Goal: Task Accomplishment & Management: Manage account settings

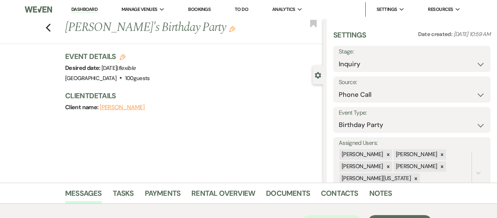
select select "22"
select select "4"
click at [92, 10] on link "Dashboard" at bounding box center [84, 9] width 26 height 7
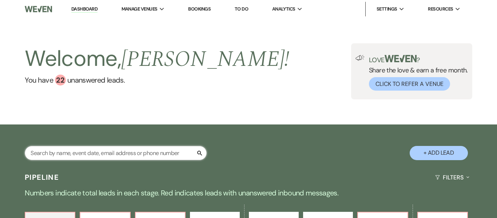
click at [74, 158] on input "text" at bounding box center [116, 153] width 182 height 14
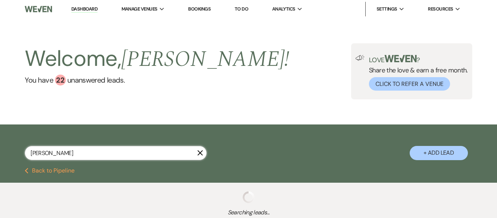
type input "herbert"
select select "6"
select select "8"
select select "1"
select select "8"
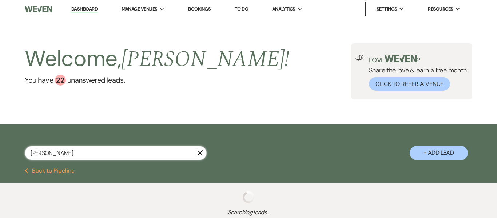
select select "6"
select select "9"
select select "8"
select select "10"
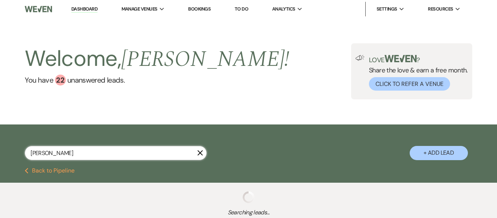
select select "8"
select select "10"
select select "8"
select select "1"
select select "2"
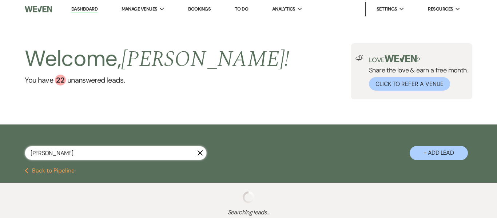
select select "8"
select select "5"
select select "8"
select select "4"
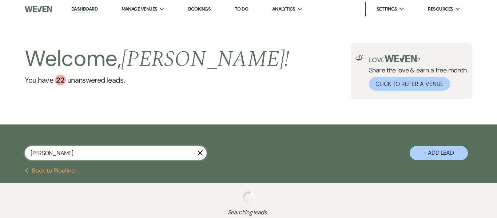
select select "4"
select select "8"
select select "6"
select select "9"
select select "2"
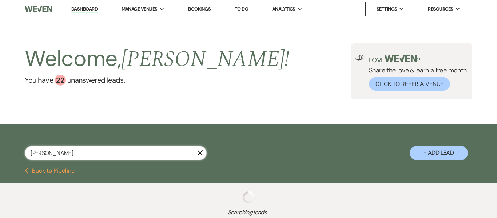
select select "2"
select select "8"
select select "7"
select select "2"
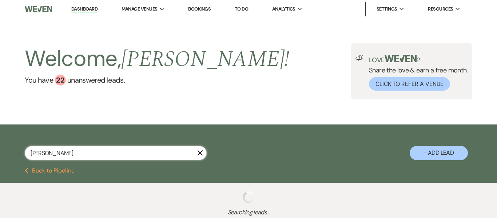
select select "8"
select select "5"
select select "2"
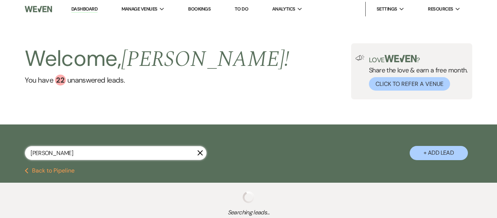
select select "8"
select select "1"
select select "8"
select select "5"
select select "2"
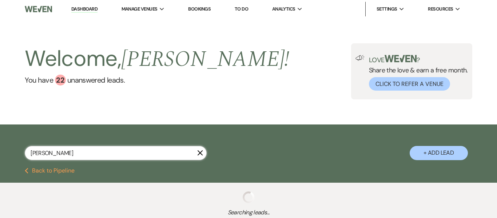
select select "8"
select select "4"
select select "2"
select select "8"
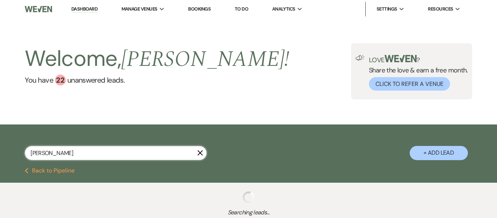
select select "5"
select select "8"
select select "5"
select select "8"
select select "5"
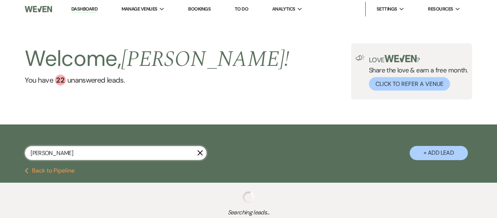
select select "8"
select select "5"
select select "8"
select select "5"
select select "8"
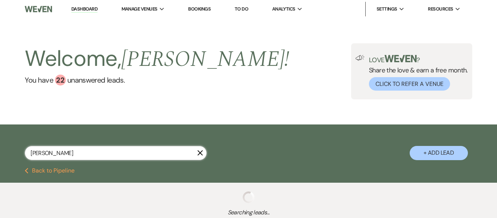
select select "8"
select select "5"
select select "8"
select select "5"
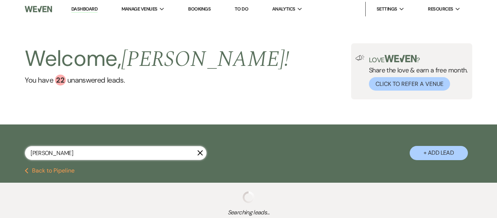
select select "8"
select select "5"
select select "8"
select select "9"
select select "8"
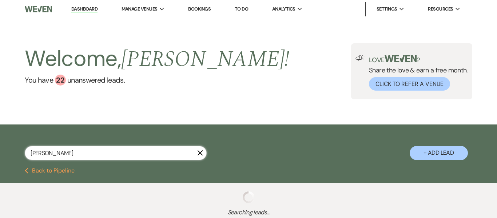
select select "5"
select select "8"
select select "5"
select select "8"
select select "7"
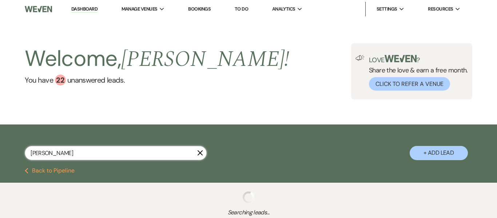
select select "8"
select select "5"
select select "8"
select select "5"
select select "8"
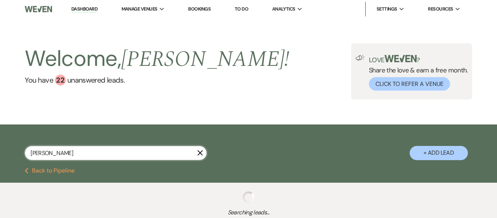
select select "8"
select select "5"
select select "8"
select select "5"
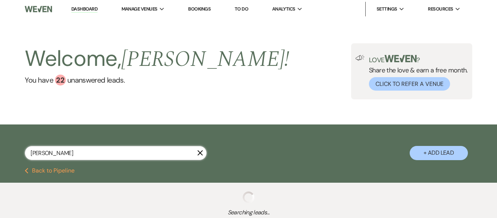
select select "8"
select select "6"
select select "8"
select select "6"
select select "4"
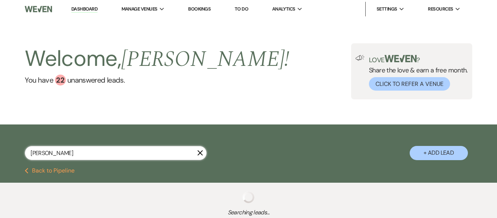
select select "8"
select select "5"
select select "8"
select select "5"
select select "4"
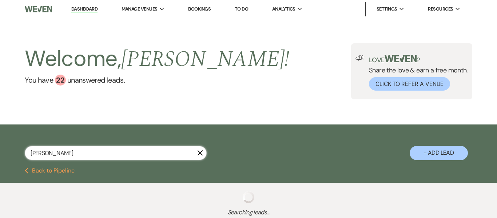
select select "8"
select select "5"
select select "8"
select select "5"
select select "8"
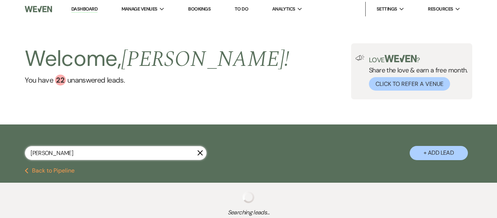
select select "5"
select select "8"
select select "5"
select select "8"
select select "6"
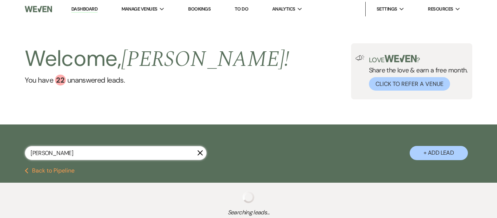
select select "8"
select select "5"
select select "8"
select select "5"
select select "8"
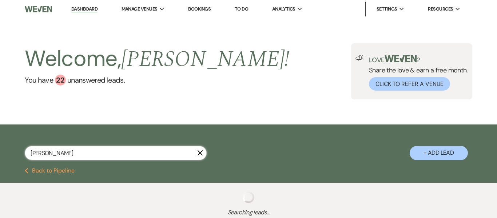
select select "5"
select select "8"
select select "6"
select select "8"
select select "5"
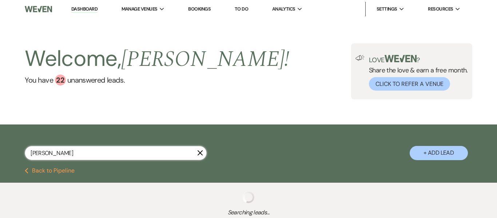
select select "8"
select select "5"
select select "8"
select select "1"
select select "8"
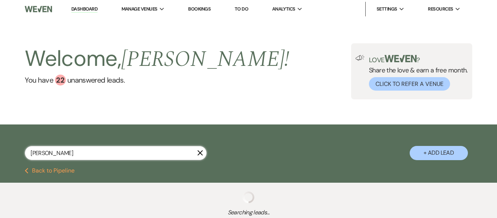
select select "5"
select select "8"
select select "6"
select select "8"
select select "5"
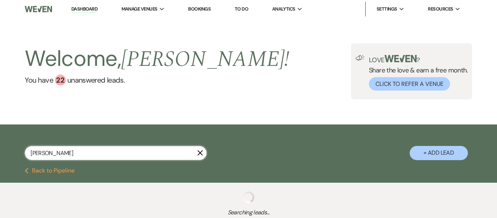
select select "8"
select select "5"
select select "8"
select select "5"
select select "8"
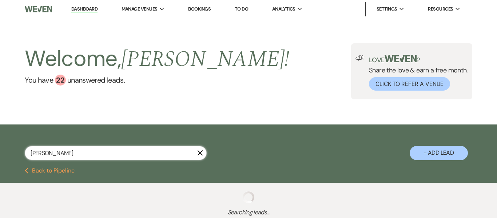
select select "5"
select select "8"
select select "5"
select select "8"
select select "7"
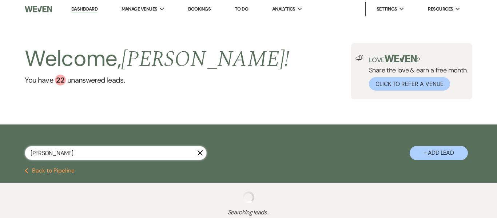
select select "8"
select select "6"
select select "8"
select select "6"
select select "8"
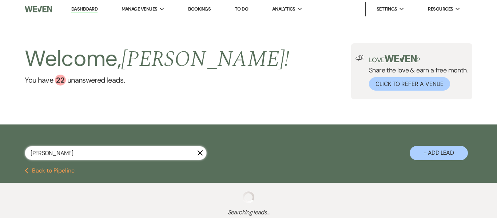
select select "5"
select select "8"
select select "5"
select select "8"
select select "5"
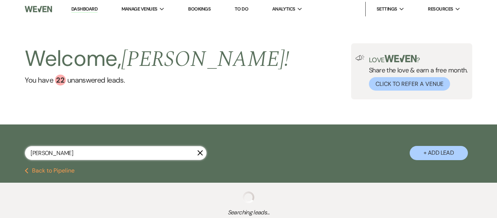
select select "8"
select select "5"
select select "8"
select select "6"
select select "8"
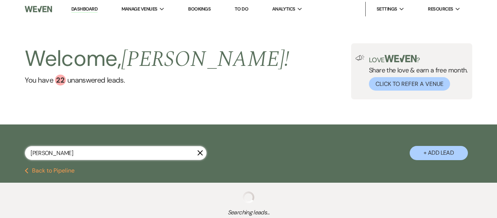
select select "6"
select select "8"
select select "6"
select select "8"
select select "5"
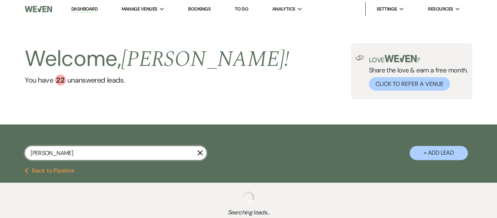
select select "8"
select select "5"
select select "8"
select select "1"
select select "8"
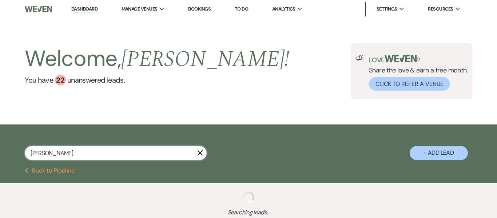
select select "5"
select select "8"
select select "5"
select select "8"
select select "5"
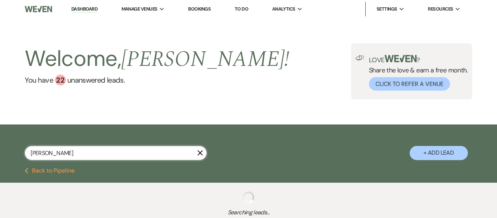
select select "8"
select select "5"
select select "8"
select select "5"
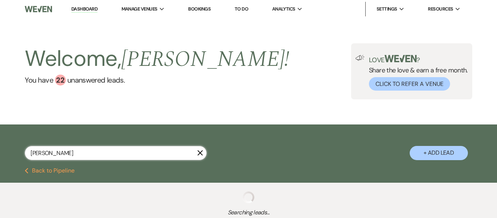
select select "8"
select select "5"
select select "8"
select select "5"
select select "8"
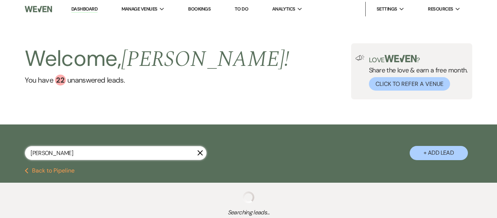
select select "5"
select select "8"
select select "7"
select select "8"
select select "5"
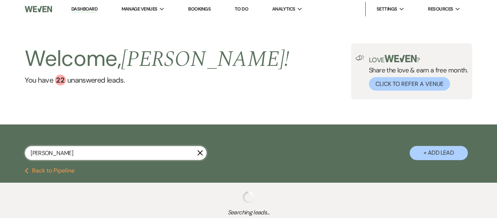
select select "8"
select select "1"
select select "8"
select select "5"
select select "8"
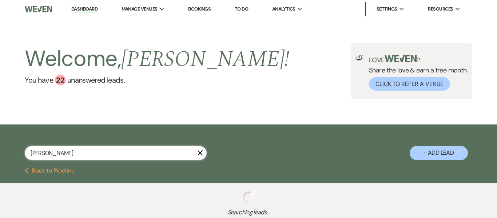
select select "8"
select select "5"
select select "8"
select select "6"
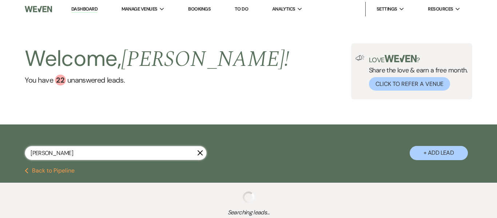
select select "8"
select select "5"
select select "8"
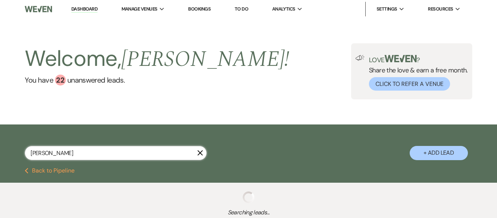
select select "8"
select select "5"
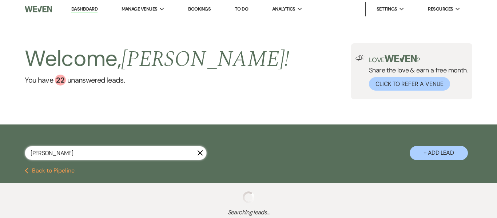
select select "8"
select select "7"
select select "8"
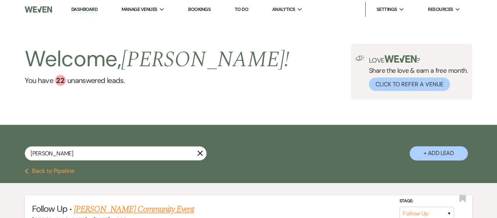
click at [146, 203] on link "[PERSON_NAME] Community Event" at bounding box center [134, 209] width 120 height 13
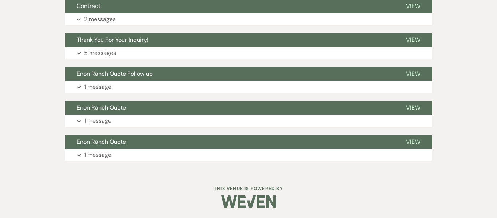
scroll to position [306, 0]
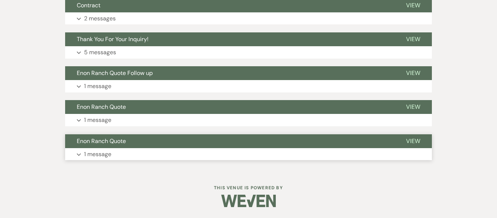
click at [134, 145] on button "Enon Ranch Quote" at bounding box center [229, 141] width 329 height 14
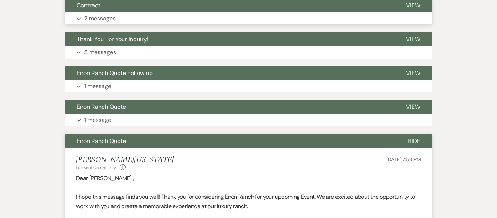
click at [129, 5] on button "Contract" at bounding box center [229, 6] width 329 height 14
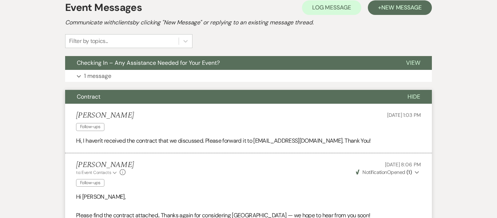
scroll to position [214, 0]
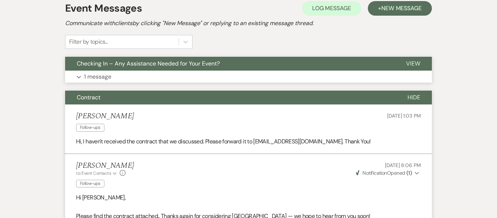
click at [201, 71] on button "Expand 1 message" at bounding box center [248, 77] width 367 height 12
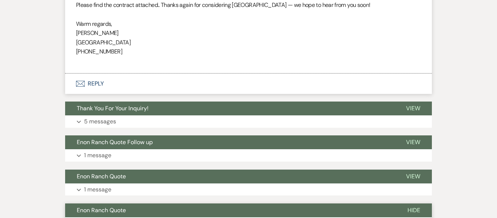
scroll to position [650, 0]
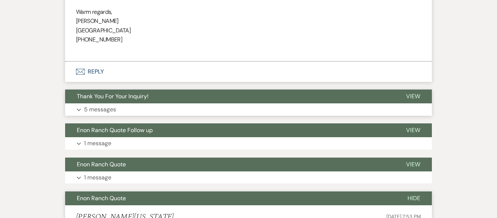
click at [253, 97] on button "Thank You For Your Inquiry!" at bounding box center [229, 97] width 329 height 14
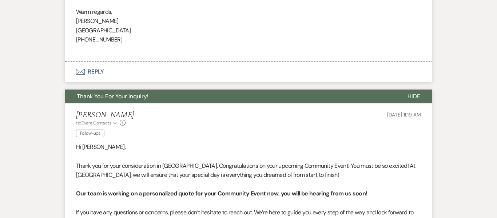
click at [254, 97] on button "Thank You For Your Inquiry!" at bounding box center [230, 97] width 331 height 14
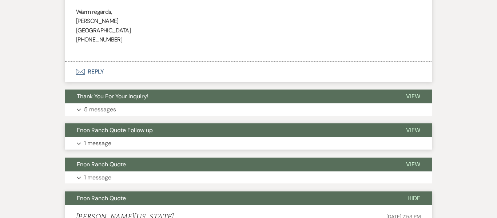
click at [196, 139] on button "Expand 1 message" at bounding box center [248, 143] width 367 height 12
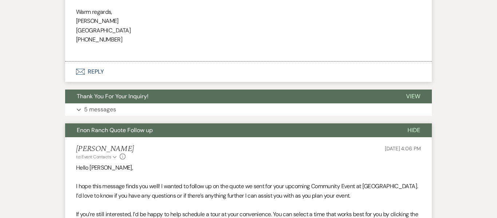
click at [192, 127] on button "Enon Ranch Quote Follow up" at bounding box center [230, 130] width 331 height 14
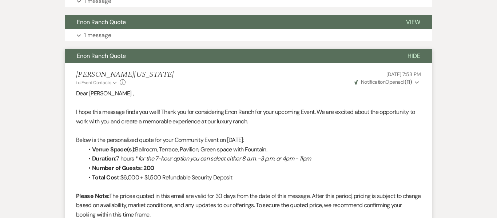
scroll to position [794, 0]
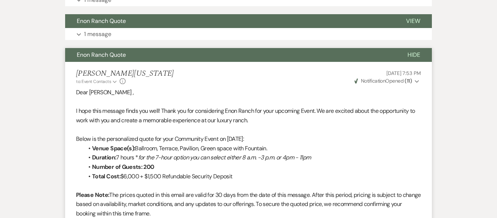
click at [197, 163] on li "Number of Guests: 200" at bounding box center [252, 166] width 338 height 9
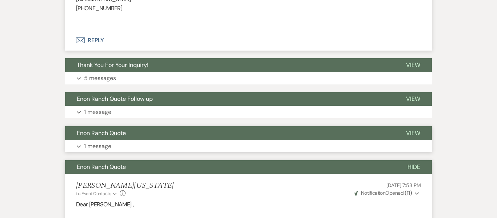
scroll to position [680, 0]
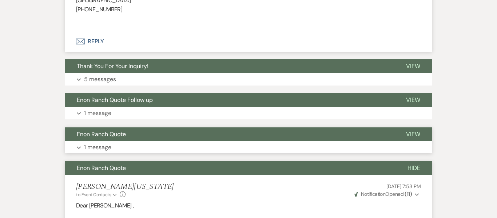
click at [128, 130] on button "Enon Ranch Quote" at bounding box center [229, 134] width 329 height 14
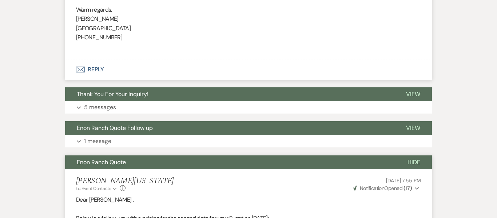
scroll to position [651, 0]
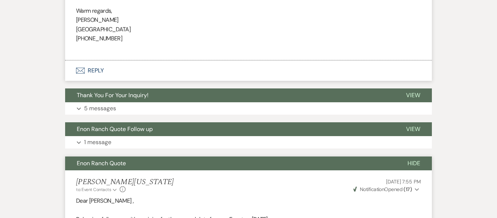
click at [138, 105] on button "Expand 5 messages" at bounding box center [248, 108] width 367 height 12
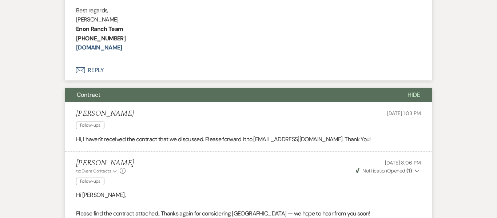
scroll to position [434, 0]
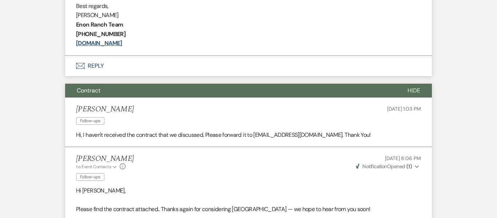
click at [93, 70] on button "Envelope Reply" at bounding box center [248, 66] width 367 height 20
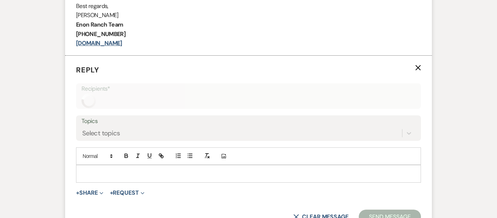
scroll to position [456, 0]
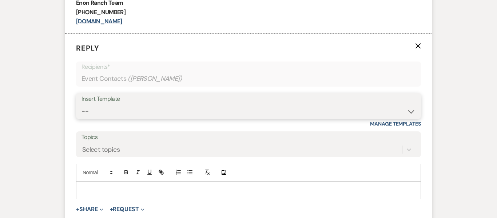
click at [129, 107] on select "-- Inquiry Follow Up Email #2 Contract Sending Template Payment Template Rental…" at bounding box center [249, 111] width 334 height 14
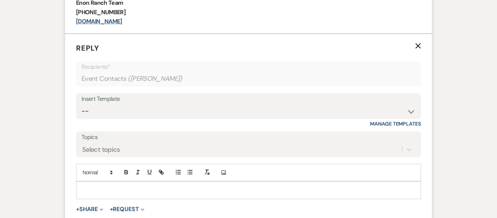
click at [90, 127] on div "Insert Template -- Inquiry Follow Up Email #2 Contract Sending Template Payment…" at bounding box center [248, 110] width 345 height 34
click at [84, 210] on button "+ Share Expand" at bounding box center [89, 209] width 27 height 6
click at [90, 212] on button "+ Share Collapse" at bounding box center [89, 209] width 27 height 6
click at [90, 210] on button "+ Share Expand" at bounding box center [89, 209] width 27 height 6
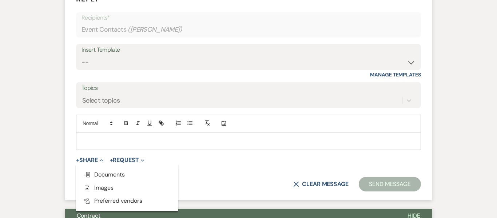
scroll to position [506, 0]
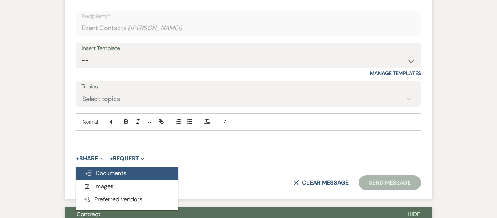
click at [102, 173] on span "Doc Upload Documents" at bounding box center [106, 173] width 42 height 8
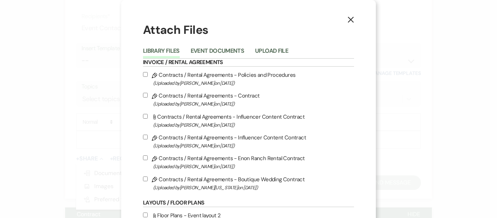
click at [231, 73] on label "Pencil Contracts / Rental Agreements - Policies and Procedures (Uploaded by Cry…" at bounding box center [248, 78] width 211 height 17
click at [148, 73] on input "Pencil Contracts / Rental Agreements - Policies and Procedures (Uploaded by Cry…" at bounding box center [145, 74] width 5 height 5
click at [220, 97] on label "Pencil Contracts / Rental Agreements - Contract (Uploaded by Crystal Carroll on…" at bounding box center [248, 99] width 211 height 17
click at [148, 97] on input "Pencil Contracts / Rental Agreements - Contract (Uploaded by Crystal Carroll on…" at bounding box center [145, 95] width 5 height 5
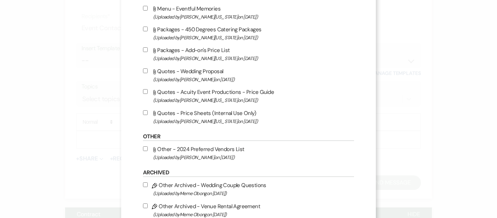
scroll to position [820, 0]
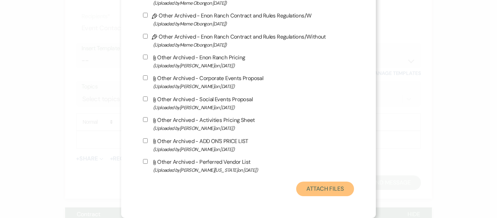
click at [324, 189] on button "Attach Files" at bounding box center [325, 189] width 58 height 15
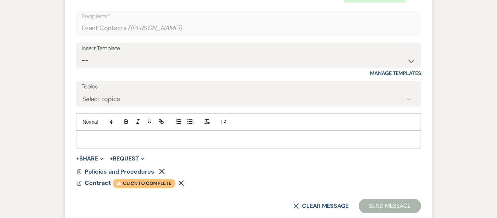
click at [147, 186] on span "Warning Click to complete" at bounding box center [144, 183] width 63 height 9
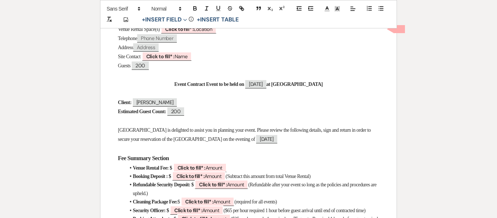
scroll to position [181, 0]
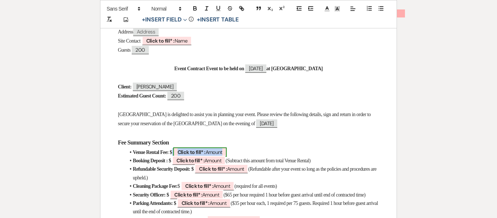
click at [195, 151] on b "Click to fill* :" at bounding box center [192, 152] width 28 height 7
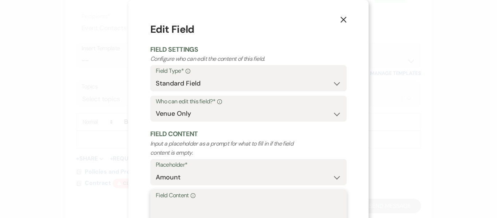
click at [182, 213] on textarea "Field Content Info" at bounding box center [249, 219] width 186 height 36
click at [346, 105] on div "Who can edit this field?* Info Both Venue & Client Client Only Venue Only" at bounding box center [248, 109] width 197 height 26
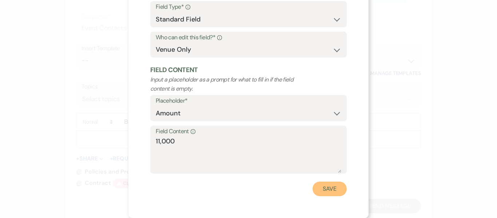
click at [330, 185] on button "Save" at bounding box center [330, 189] width 34 height 15
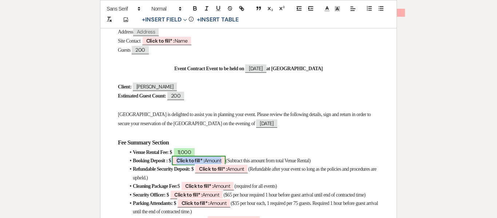
click at [187, 163] on span "Click to fill* : Amount" at bounding box center [199, 160] width 54 height 9
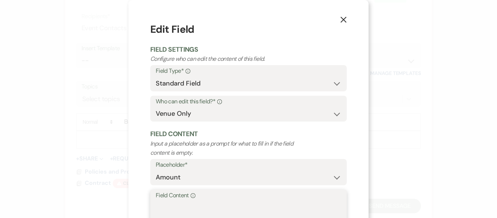
click at [170, 216] on textarea "Field Content Info" at bounding box center [249, 219] width 186 height 36
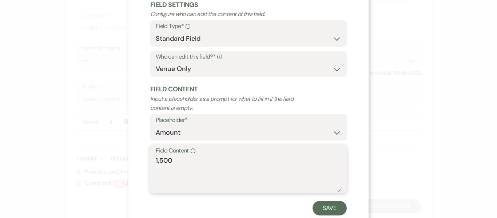
scroll to position [44, 0]
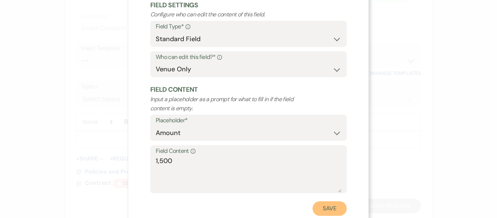
click at [336, 204] on button "Save" at bounding box center [330, 208] width 34 height 15
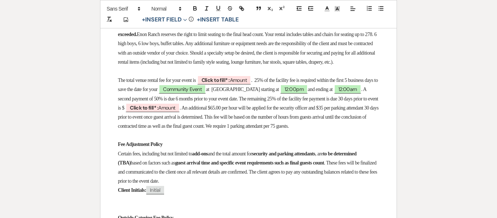
scroll to position [457, 0]
drag, startPoint x: 117, startPoint y: 93, endPoint x: 188, endPoint y: 149, distance: 90.0
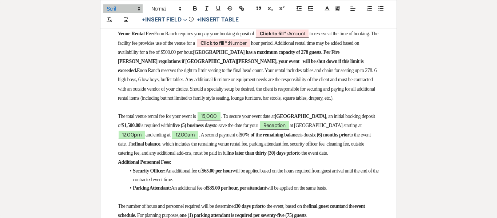
scroll to position [424, 0]
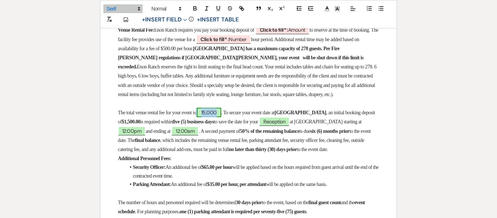
click at [215, 117] on span "15,000" at bounding box center [209, 112] width 24 height 9
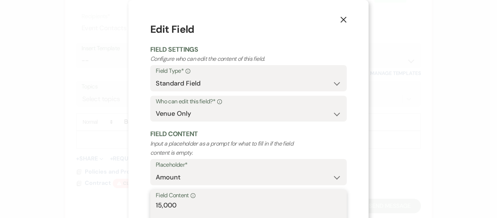
click at [162, 205] on textarea "15,000" at bounding box center [249, 219] width 186 height 36
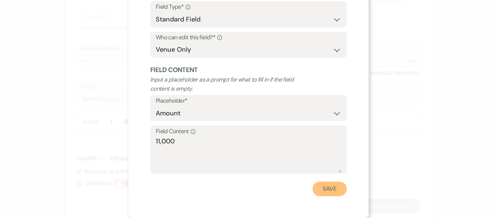
click at [323, 185] on button "Save" at bounding box center [330, 189] width 34 height 15
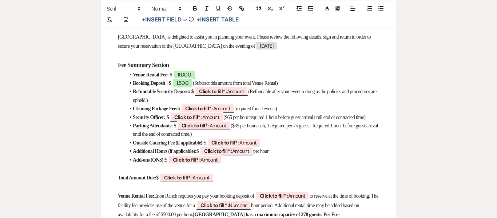
scroll to position [261, 0]
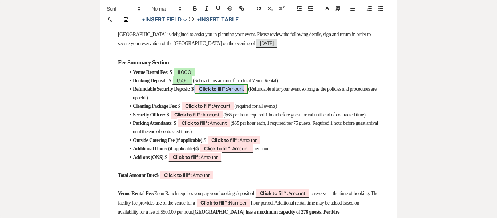
click at [219, 87] on b "Click to fill* :" at bounding box center [213, 89] width 28 height 7
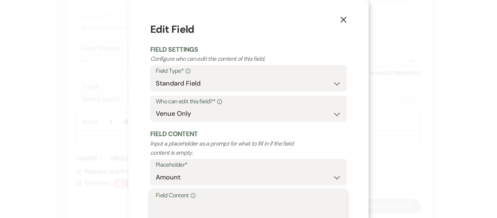
click at [180, 204] on textarea "Field Content Info" at bounding box center [249, 219] width 186 height 36
click at [347, 18] on button "X" at bounding box center [343, 19] width 11 height 13
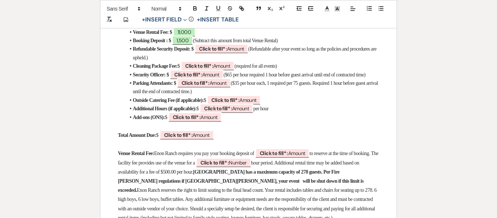
scroll to position [302, 0]
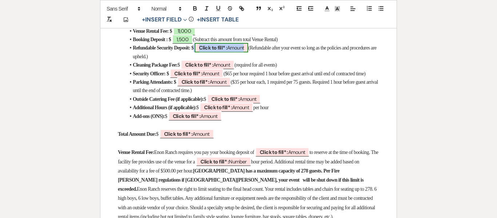
click at [227, 48] on b "Click to fill* :" at bounding box center [213, 47] width 28 height 7
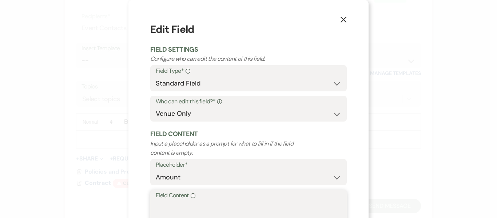
click at [179, 204] on textarea "Field Content Info" at bounding box center [249, 219] width 186 height 36
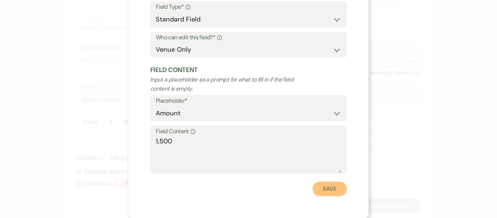
click at [325, 188] on button "Save" at bounding box center [330, 189] width 34 height 15
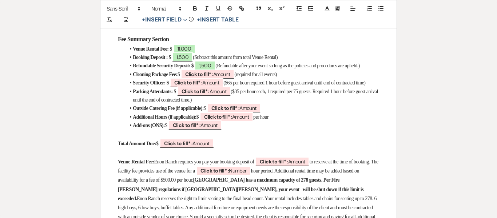
scroll to position [284, 0]
click at [206, 78] on b "Click to fill* :" at bounding box center [199, 74] width 28 height 7
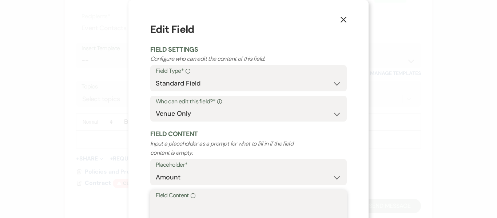
click at [166, 203] on textarea "Field Content Info" at bounding box center [249, 219] width 186 height 36
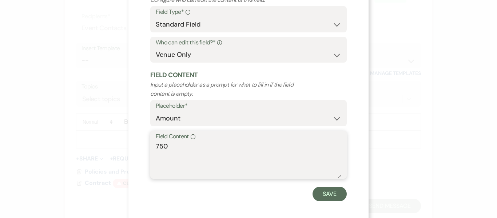
scroll to position [64, 0]
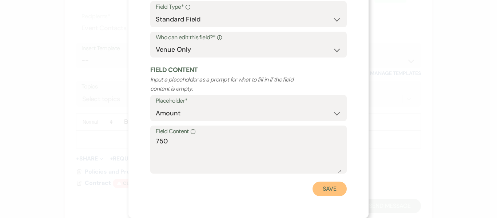
click at [341, 194] on button "Save" at bounding box center [330, 189] width 34 height 15
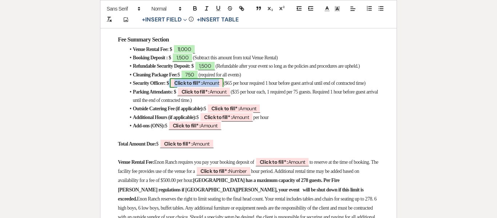
click at [192, 86] on b "Click to fill* :" at bounding box center [188, 83] width 28 height 7
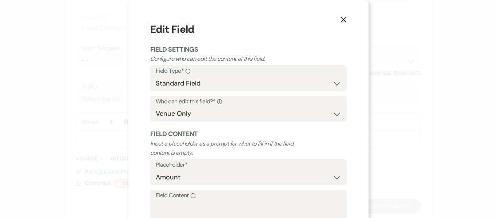
click at [344, 24] on button "X" at bounding box center [343, 19] width 11 height 13
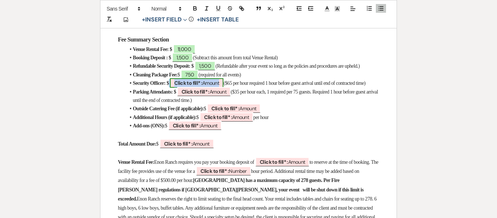
click at [197, 86] on b "Click to fill* :" at bounding box center [188, 83] width 28 height 7
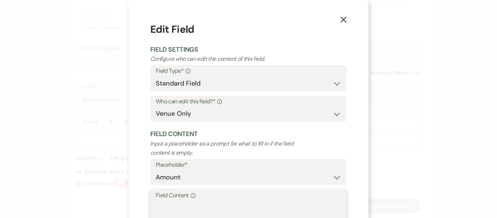
click at [190, 211] on textarea "Field Content Info" at bounding box center [249, 219] width 186 height 36
click at [312, 112] on select "Both Venue & Client Client Only Venue Only" at bounding box center [249, 114] width 186 height 14
click at [209, 196] on label "Field Content Info" at bounding box center [249, 195] width 186 height 11
click at [209, 201] on textarea "Field Content Info" at bounding box center [249, 219] width 186 height 36
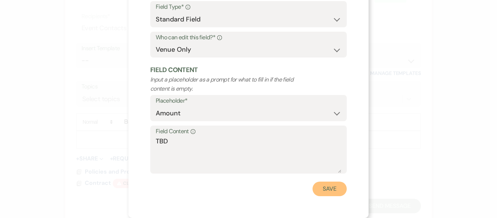
click at [320, 188] on button "Save" at bounding box center [330, 189] width 34 height 15
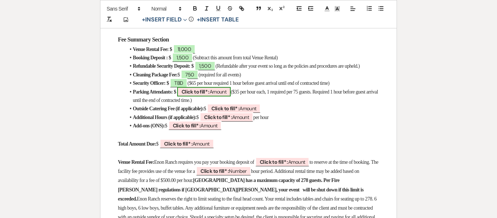
click at [228, 96] on span "Click to fill* : Amount" at bounding box center [204, 91] width 54 height 9
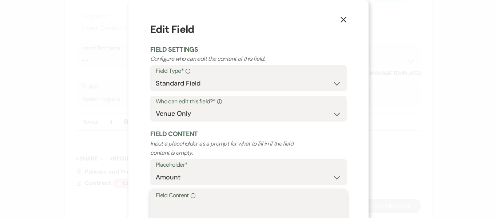
click at [164, 202] on textarea "Field Content Info" at bounding box center [249, 219] width 186 height 36
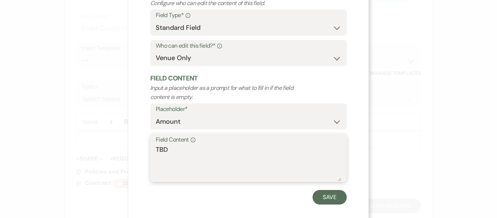
scroll to position [58, 0]
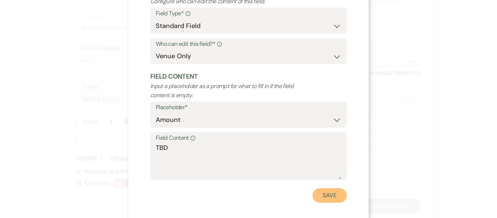
click at [320, 197] on button "Save" at bounding box center [330, 195] width 34 height 15
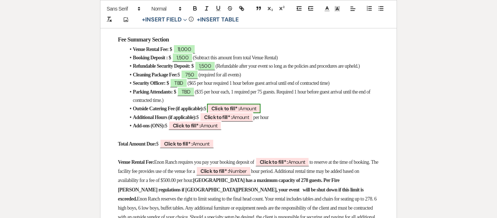
click at [240, 112] on b "Click to fill* :" at bounding box center [226, 108] width 28 height 7
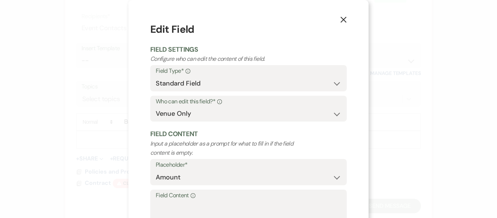
click at [170, 200] on label "Field Content Info" at bounding box center [249, 195] width 186 height 11
click at [170, 201] on textarea "Field Content Info" at bounding box center [249, 219] width 186 height 36
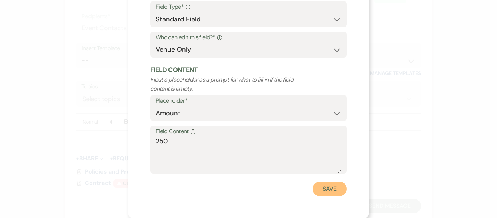
click at [333, 185] on button "Save" at bounding box center [330, 189] width 34 height 15
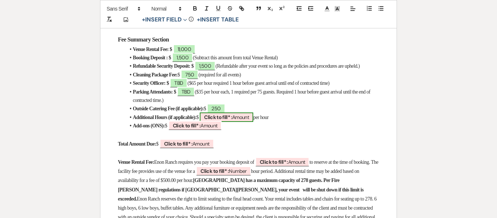
click at [230, 121] on b "Click to fill* :" at bounding box center [218, 117] width 28 height 7
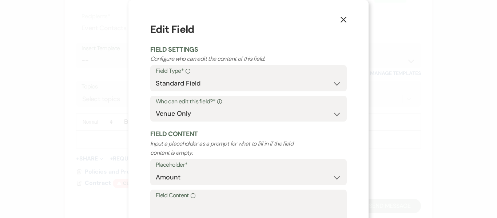
click at [188, 199] on label "Field Content Info" at bounding box center [249, 195] width 186 height 11
click at [188, 201] on textarea "Field Content Info" at bounding box center [249, 219] width 186 height 36
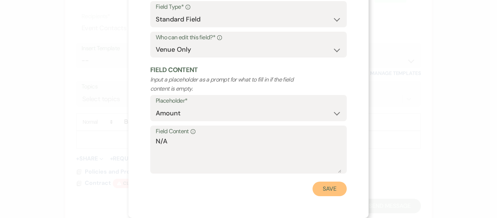
click at [327, 189] on button "Save" at bounding box center [330, 189] width 34 height 15
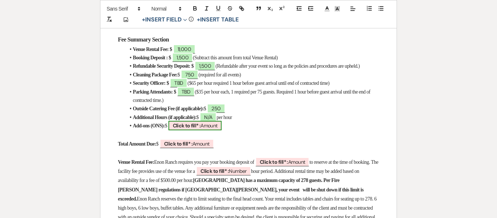
click at [201, 130] on span "Click to fill* : Amount" at bounding box center [196, 125] width 54 height 9
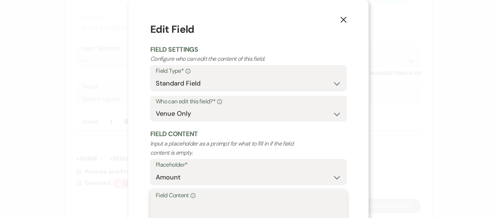
click at [182, 204] on textarea "Field Content Info" at bounding box center [249, 219] width 186 height 36
click at [344, 18] on icon "X" at bounding box center [343, 19] width 7 height 7
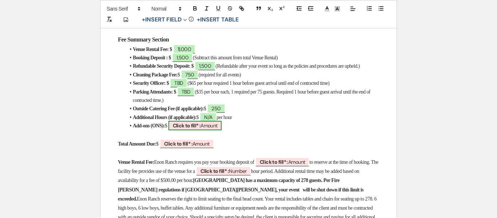
click at [202, 126] on span "Click to fill* : Amount" at bounding box center [196, 125] width 54 height 9
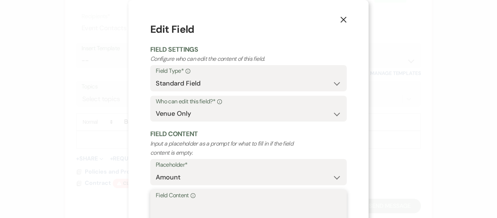
click at [184, 206] on textarea "Field Content Info" at bounding box center [249, 219] width 186 height 36
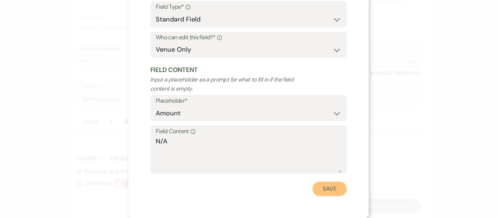
click at [321, 186] on button "Save" at bounding box center [330, 189] width 34 height 15
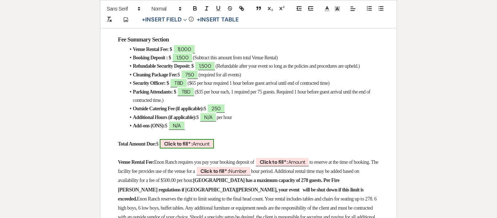
click at [212, 149] on span "Click to fill* : Amount" at bounding box center [187, 143] width 54 height 9
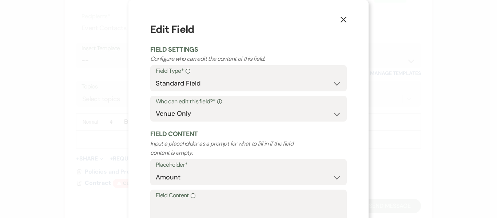
click at [211, 148] on p "Input a placeholder as a prompt for what to fill in if the field content is emp…" at bounding box center [228, 148] width 157 height 19
click at [201, 206] on textarea "Field Content Info" at bounding box center [249, 219] width 186 height 36
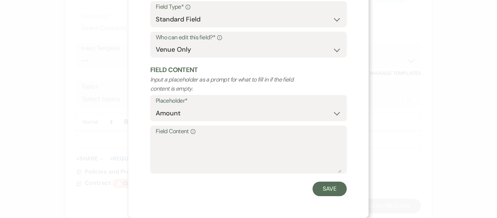
click at [405, 90] on div "X Edit Field Field Settings Configure who can edit the content of this field. F…" at bounding box center [248, 109] width 497 height 218
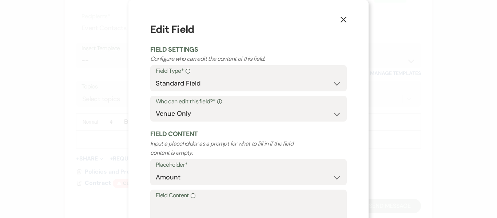
click at [343, 24] on button "X" at bounding box center [343, 19] width 11 height 13
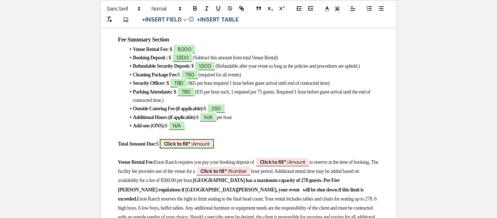
click at [214, 149] on span "Click to fill* : Amount" at bounding box center [187, 143] width 54 height 9
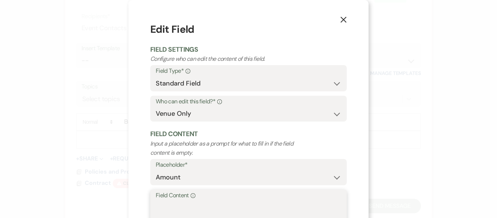
click at [205, 208] on textarea "Field Content Info" at bounding box center [249, 219] width 186 height 36
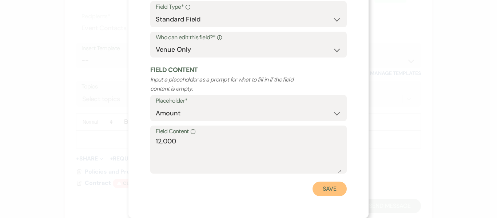
click at [342, 190] on button "Save" at bounding box center [330, 189] width 34 height 15
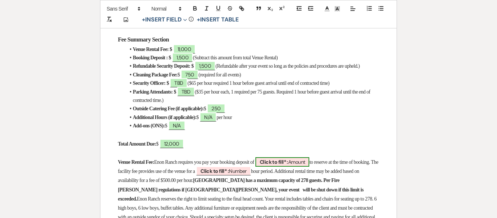
click at [288, 165] on b "Click to fill* :" at bounding box center [274, 162] width 28 height 7
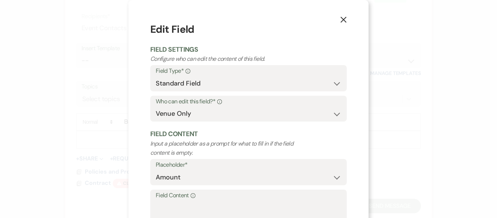
click at [345, 23] on icon "X" at bounding box center [343, 19] width 7 height 7
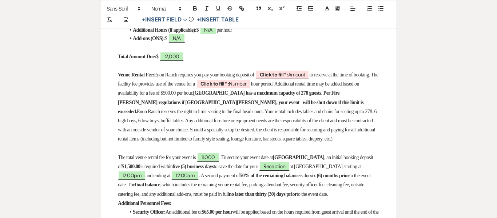
scroll to position [371, 0]
click at [288, 78] on b "Click to fill* :" at bounding box center [274, 74] width 28 height 7
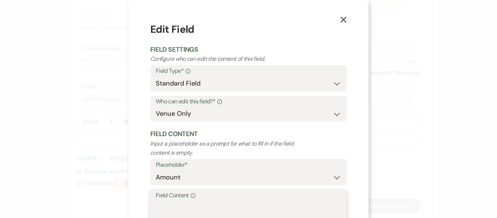
click at [198, 213] on textarea "Field Content Info" at bounding box center [249, 219] width 186 height 36
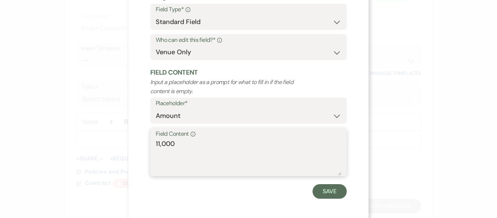
scroll to position [64, 0]
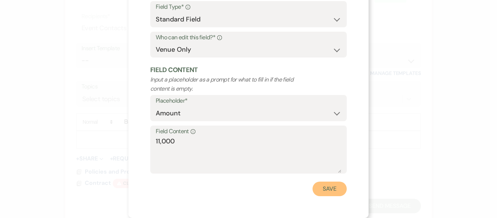
click at [334, 187] on button "Save" at bounding box center [330, 189] width 34 height 15
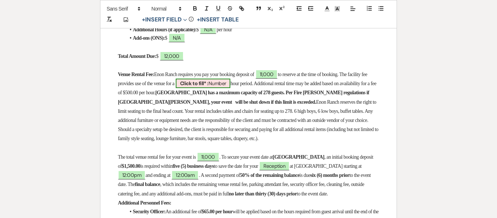
click at [231, 88] on span "Click to fill* : Number" at bounding box center [203, 83] width 55 height 9
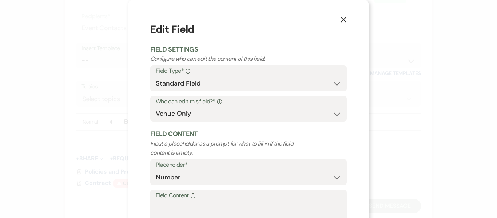
click at [342, 17] on icon "X" at bounding box center [343, 19] width 7 height 7
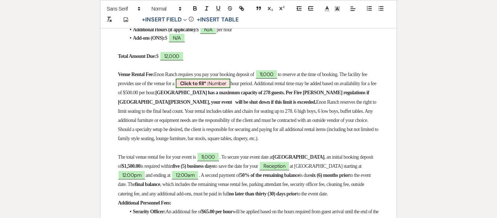
click at [231, 87] on span "Click to fill* : Number" at bounding box center [203, 83] width 55 height 9
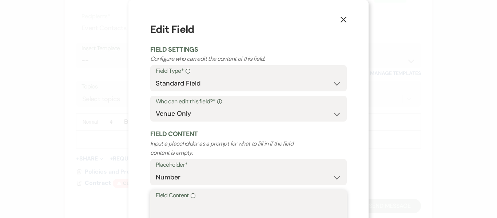
click at [166, 206] on textarea "Field Content Info" at bounding box center [249, 219] width 186 height 36
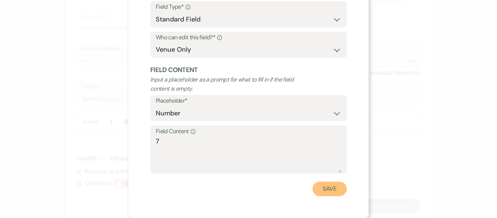
click at [335, 183] on button "Save" at bounding box center [330, 189] width 34 height 15
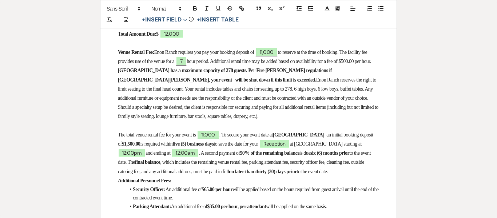
scroll to position [395, 0]
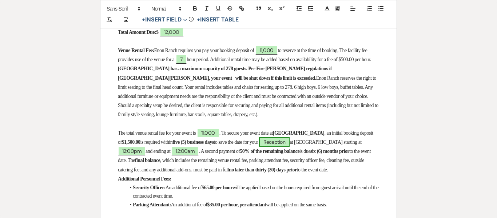
click at [290, 147] on span "Reception" at bounding box center [274, 141] width 31 height 9
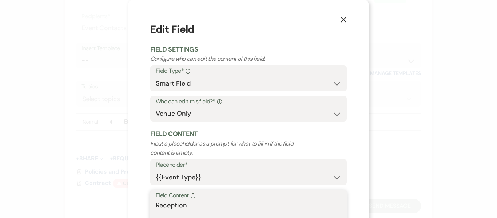
click at [175, 201] on textarea "Reception" at bounding box center [249, 219] width 186 height 36
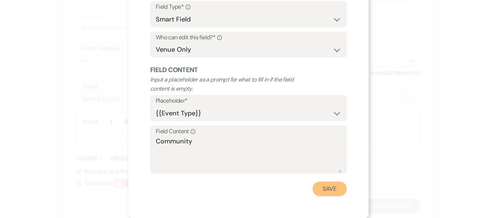
click at [327, 195] on button "Save" at bounding box center [330, 189] width 34 height 15
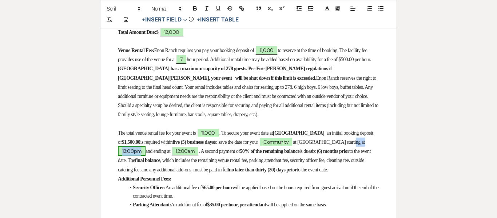
click at [137, 154] on span "12:00pm" at bounding box center [132, 150] width 28 height 9
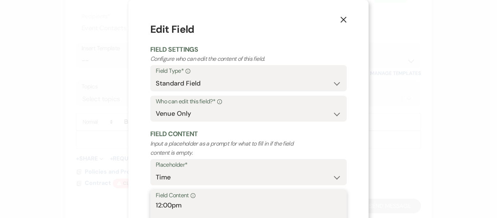
click at [161, 207] on textarea "12:00pm" at bounding box center [249, 219] width 186 height 36
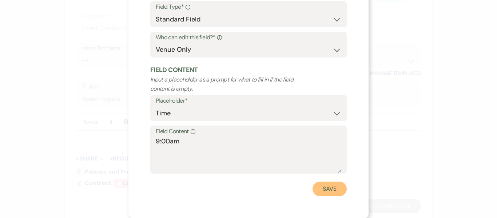
click at [325, 193] on button "Save" at bounding box center [330, 189] width 34 height 15
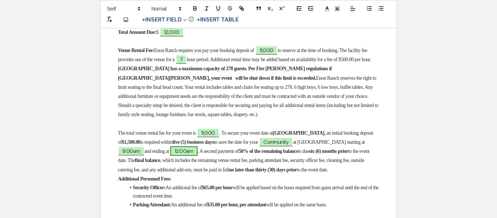
click at [187, 154] on span "12:00am" at bounding box center [183, 150] width 27 height 9
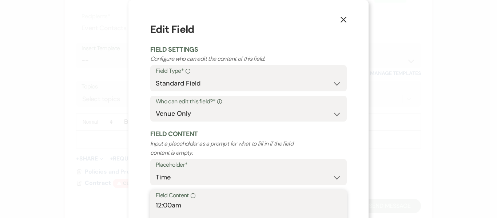
click at [166, 204] on textarea "12:00am" at bounding box center [249, 219] width 186 height 36
click at [171, 207] on textarea "12:00am" at bounding box center [249, 219] width 186 height 36
click at [162, 204] on textarea "12:00am" at bounding box center [249, 219] width 186 height 36
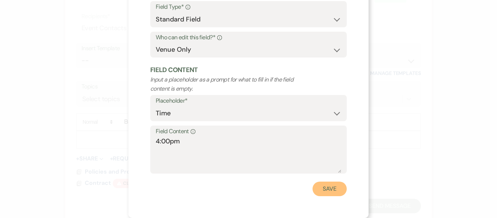
click at [321, 192] on button "Save" at bounding box center [330, 189] width 34 height 15
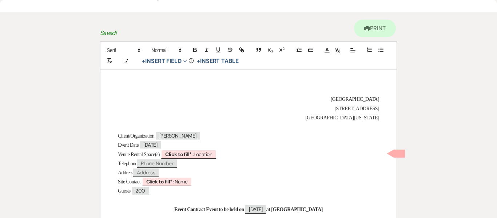
scroll to position [0, 0]
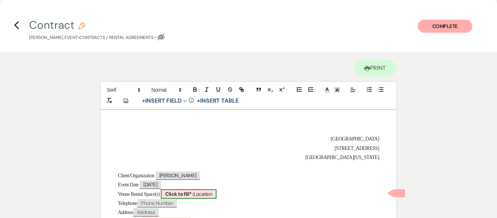
click at [194, 191] on b "Click to fill* :" at bounding box center [179, 194] width 28 height 7
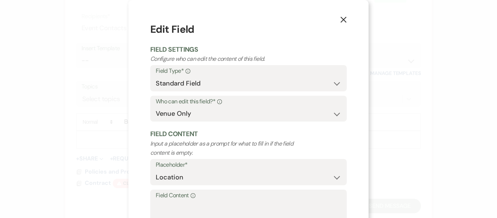
click at [169, 200] on label "Field Content Info" at bounding box center [249, 195] width 186 height 11
click at [169, 201] on textarea "Field Content Info" at bounding box center [249, 219] width 186 height 36
click at [165, 206] on textarea "Field Content Info" at bounding box center [249, 219] width 186 height 36
paste textarea "Ballroom, Terrace, Pavilion, Green space with Fountain."
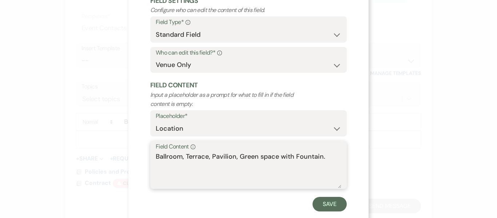
scroll to position [49, 0]
click at [231, 153] on textarea "Ballroom, Terrace, Pavilion, Green space with Fountain." at bounding box center [249, 169] width 186 height 36
click at [237, 154] on textarea "Ballroom, Terrace, Pavilion, Green space with Fountain." at bounding box center [249, 169] width 186 height 36
click at [183, 167] on textarea "Ballroom, Terrace, Pavilion, Cabin, Green space with Fountain." at bounding box center [249, 169] width 186 height 36
click at [316, 157] on textarea "Ballroom, Terrace, Pavilion, Cabin, Green space with Fountain, and ." at bounding box center [249, 169] width 186 height 36
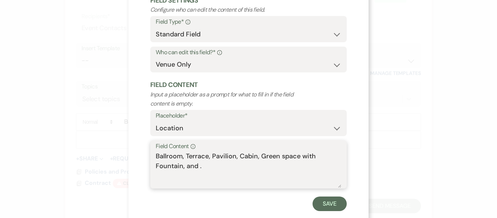
click at [198, 166] on textarea "Ballroom, Terrace, Pavilion, Cabin, Green space with Fountain, and ." at bounding box center [249, 169] width 186 height 36
click at [196, 166] on textarea "Ballroom, Terrace, Pavilion, Cabin, Green space with Fountain, and ." at bounding box center [249, 169] width 186 height 36
click at [199, 166] on textarea "Ballroom, Terrace, Pavilion, Cabin, Green space with Fountain, and ." at bounding box center [249, 169] width 186 height 36
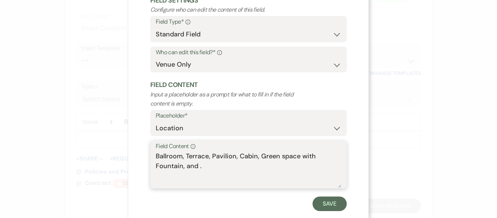
click at [196, 168] on textarea "Ballroom, Terrace, Pavilion, Cabin, Green space with Fountain, and ." at bounding box center [249, 169] width 186 height 36
click at [193, 166] on textarea "Ballroom, Terrace, Pavilion, Cabin, Green space with Fountain, and ." at bounding box center [249, 169] width 186 height 36
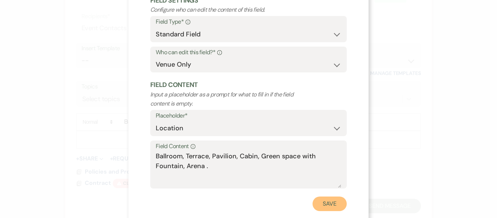
click at [322, 202] on button "Save" at bounding box center [330, 204] width 34 height 15
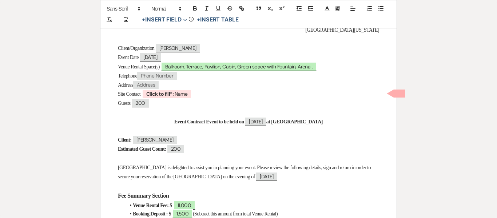
scroll to position [128, 0]
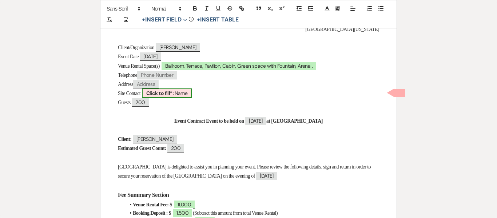
click at [180, 95] on span "Click to fill* : Name" at bounding box center [167, 92] width 50 height 9
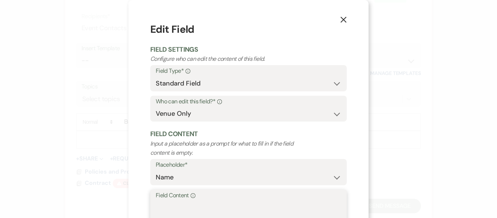
click at [182, 206] on textarea "Field Content Info" at bounding box center [249, 219] width 186 height 36
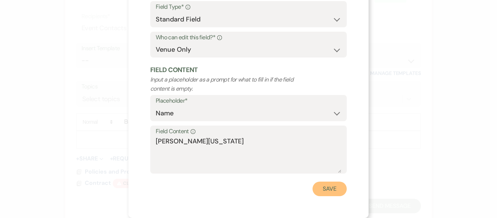
click at [329, 194] on button "Save" at bounding box center [330, 189] width 34 height 15
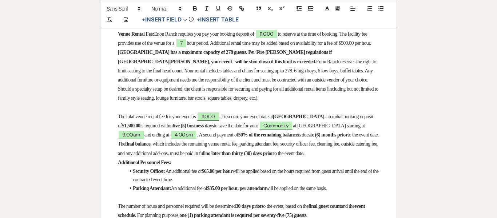
scroll to position [0, 0]
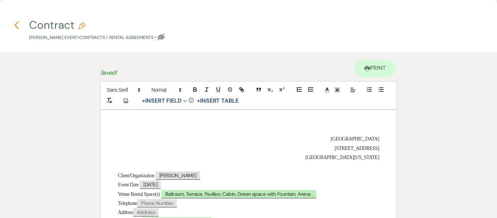
click at [17, 23] on use "button" at bounding box center [16, 25] width 5 height 8
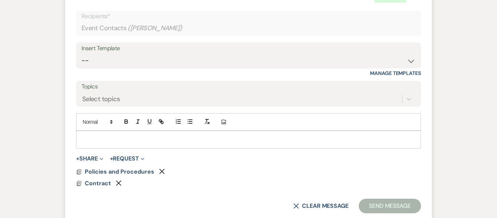
click at [203, 144] on div at bounding box center [248, 139] width 344 height 17
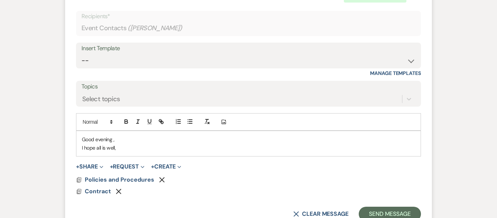
click at [278, 165] on div "+ Share Expand Doc Upload Documents Add Photo Images Pref Vendors Preferred ven…" at bounding box center [248, 166] width 345 height 9
click at [151, 148] on p "I hope all is well," at bounding box center [248, 148] width 333 height 8
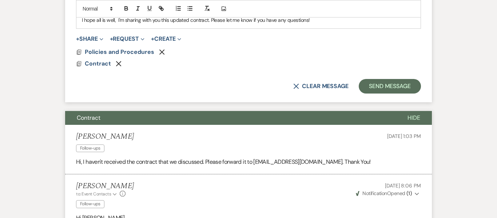
scroll to position [637, 0]
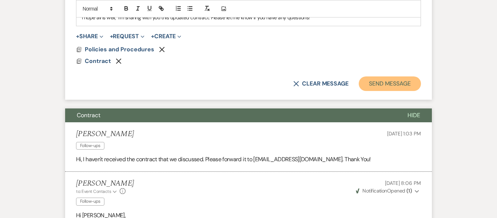
click at [375, 82] on button "Send Message" at bounding box center [390, 83] width 62 height 15
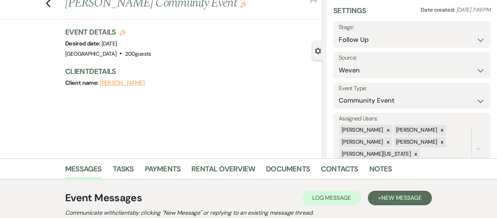
scroll to position [25, 0]
click at [346, 169] on link "Contacts" at bounding box center [340, 171] width 38 height 16
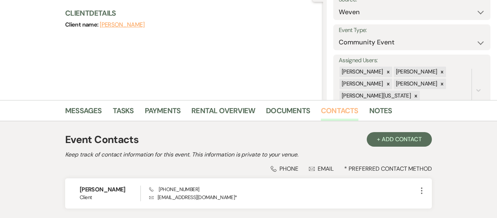
scroll to position [138, 0]
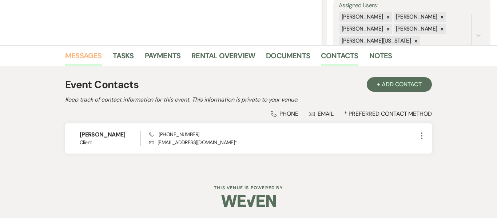
click at [69, 58] on link "Messages" at bounding box center [83, 58] width 37 height 16
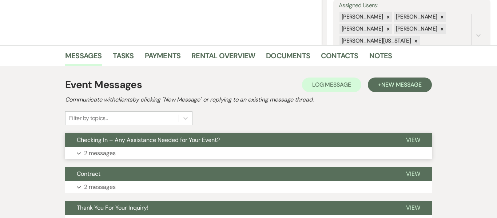
click at [143, 140] on span "Checking In – Any Assistance Needed for Your Event?" at bounding box center [148, 140] width 143 height 8
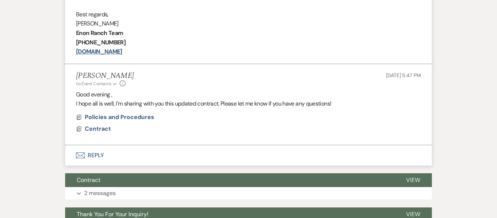
scroll to position [386, 0]
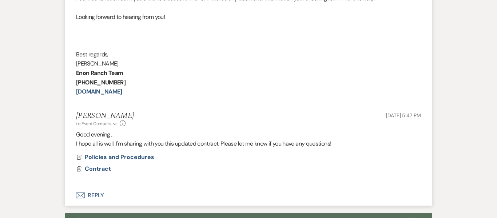
click at [89, 193] on button "Envelope Reply" at bounding box center [248, 195] width 367 height 20
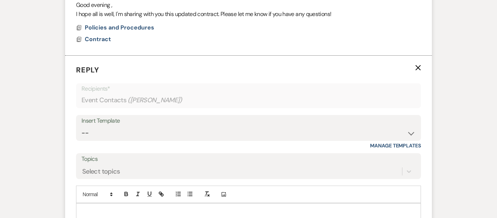
scroll to position [569, 0]
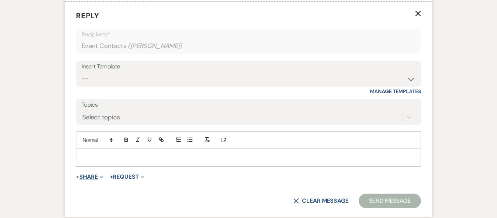
click at [84, 179] on button "+ Share Expand" at bounding box center [89, 177] width 27 height 6
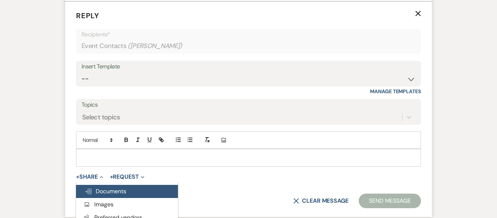
click at [94, 189] on span "Doc Upload Documents" at bounding box center [106, 192] width 42 height 8
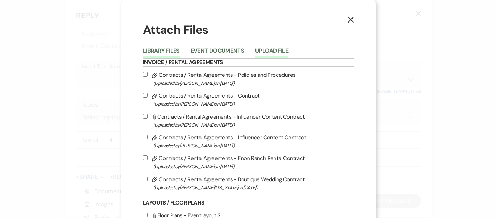
click at [259, 48] on button "Upload File" at bounding box center [271, 53] width 33 height 10
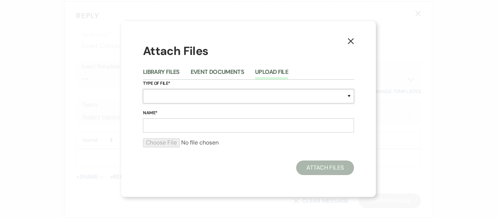
click at [181, 95] on select "Special Event Insurance Vendor Certificate of Insurance Contracts / Rental Agre…" at bounding box center [248, 96] width 211 height 14
click at [177, 121] on input "Name*" at bounding box center [248, 125] width 211 height 14
drag, startPoint x: 310, startPoint y: 101, endPoint x: 260, endPoint y: 125, distance: 54.9
click at [260, 125] on form "Type of File* Special Event Insurance Vendor Certificate of Insurance Contracts…" at bounding box center [248, 117] width 211 height 74
click at [260, 125] on input "Enon" at bounding box center [248, 125] width 211 height 14
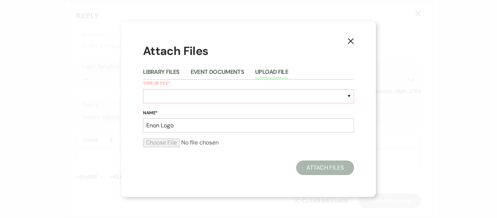
click at [228, 91] on form "Type of File* Special Event Insurance Vendor Certificate of Insurance Contracts…" at bounding box center [248, 117] width 211 height 74
click at [228, 91] on select "Special Event Insurance Vendor Certificate of Insurance Contracts / Rental Agre…" at bounding box center [248, 96] width 211 height 14
click at [143, 89] on select "Special Event Insurance Vendor Certificate of Insurance Contracts / Rental Agre…" at bounding box center [248, 96] width 211 height 14
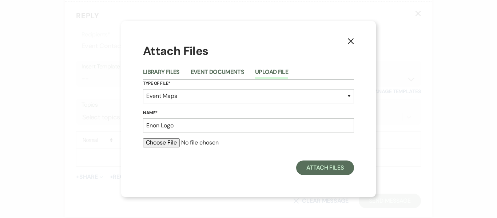
click at [172, 147] on input "file" at bounding box center [248, 142] width 211 height 9
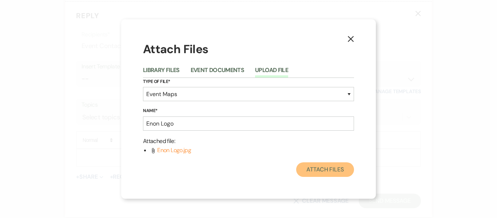
click at [315, 168] on button "Attach Files" at bounding box center [325, 169] width 58 height 15
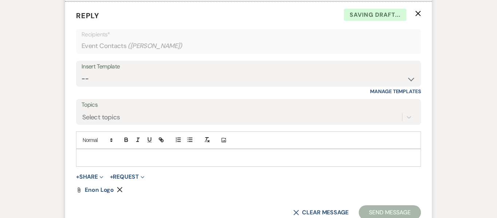
click at [129, 158] on p at bounding box center [248, 158] width 333 height 8
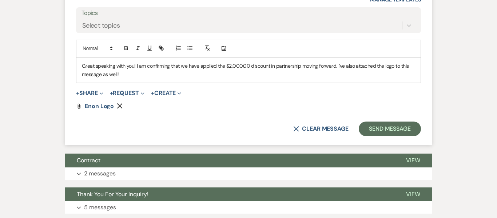
scroll to position [663, 0]
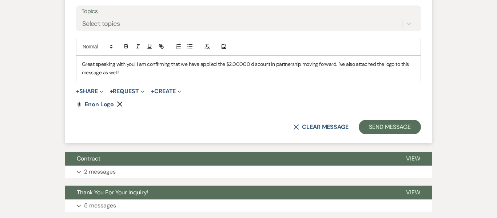
click at [203, 66] on p "Great speaking with you! I am confirming that we have applied the $2,000.00 dis…" at bounding box center [248, 68] width 333 height 16
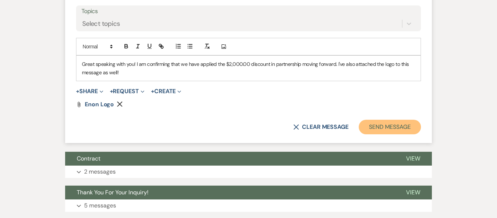
click at [390, 127] on button "Send Message" at bounding box center [390, 127] width 62 height 15
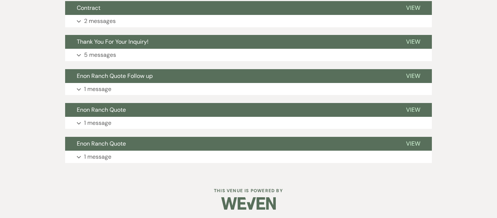
scroll to position [670, 0]
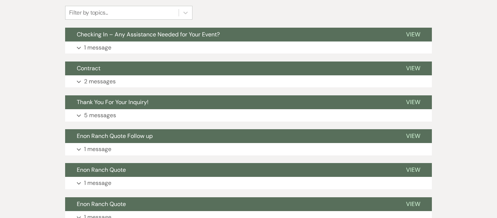
scroll to position [243, 0]
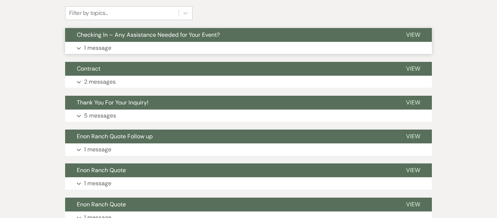
click at [146, 29] on button "Checking In – Any Assistance Needed for Your Event?" at bounding box center [229, 35] width 329 height 14
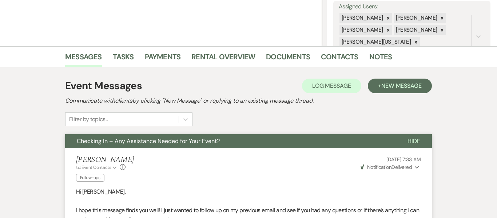
scroll to position [520, 0]
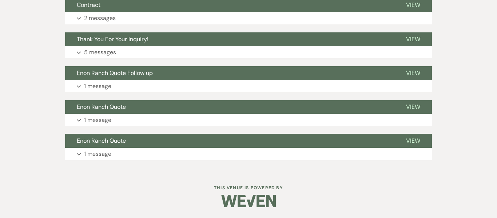
click at [185, 143] on button "Enon Ranch Quote" at bounding box center [229, 141] width 329 height 14
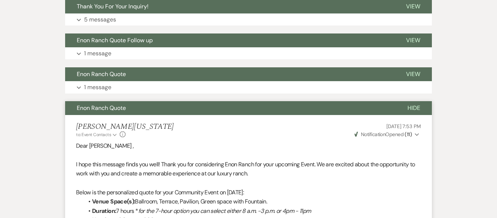
scroll to position [552, 0]
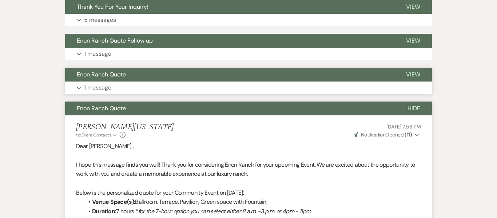
click at [185, 91] on button "Expand 1 message" at bounding box center [248, 88] width 367 height 12
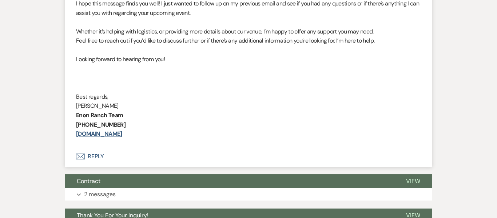
scroll to position [349, 0]
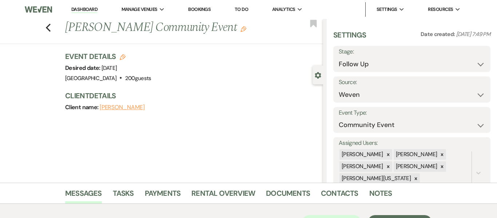
click at [79, 11] on link "Dashboard" at bounding box center [84, 9] width 26 height 7
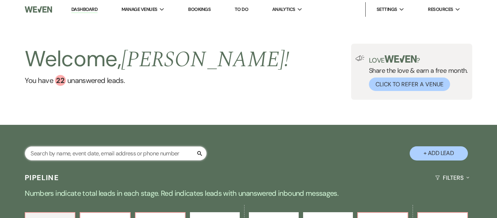
click at [60, 149] on input "text" at bounding box center [116, 153] width 182 height 14
click at [60, 151] on input "text" at bounding box center [116, 153] width 182 height 14
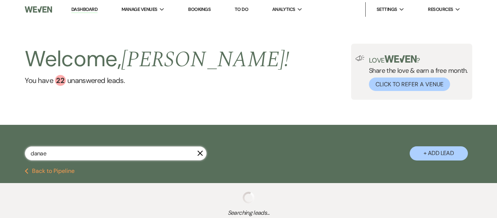
type input "danae"
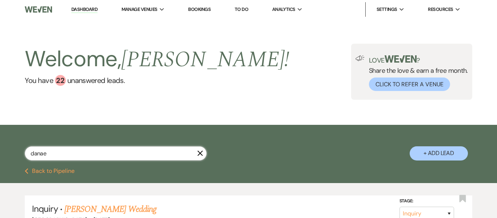
scroll to position [1, 0]
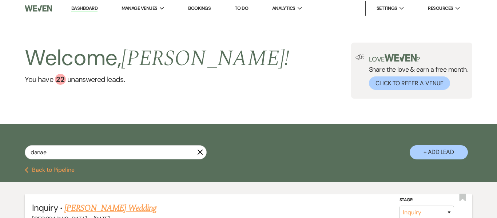
click at [95, 207] on link "[PERSON_NAME] Wedding" at bounding box center [110, 208] width 92 height 13
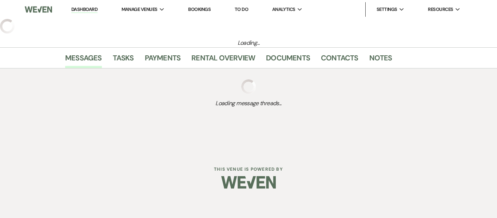
select select "2"
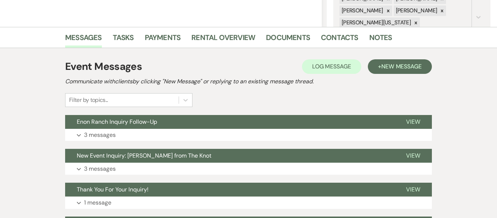
scroll to position [158, 0]
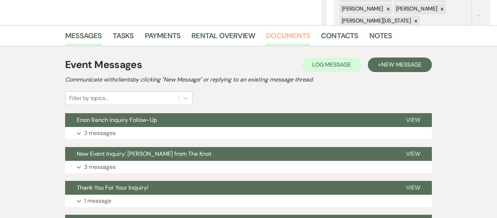
click at [283, 37] on link "Documents" at bounding box center [288, 38] width 44 height 16
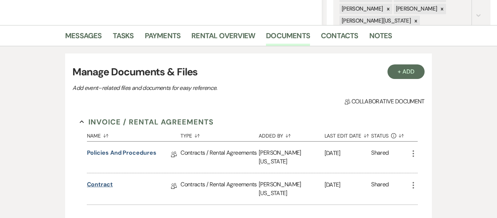
click at [91, 180] on link "Contract" at bounding box center [100, 185] width 26 height 11
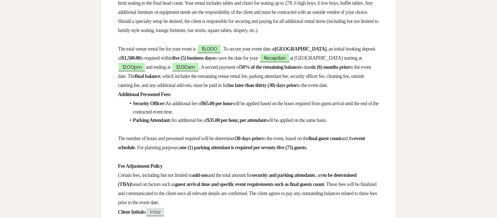
scroll to position [462, 0]
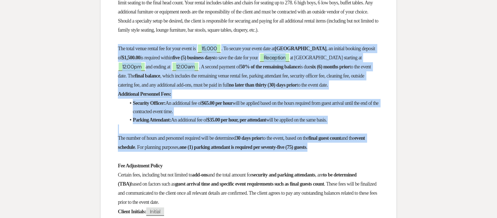
drag, startPoint x: 118, startPoint y: 53, endPoint x: 380, endPoint y: 163, distance: 284.1
copy div "Lor ipsum dolor sitame con adi elit seddo ei ﻿ 08,438 ﻿ . Te incidi utla etdol …"
select select "2"
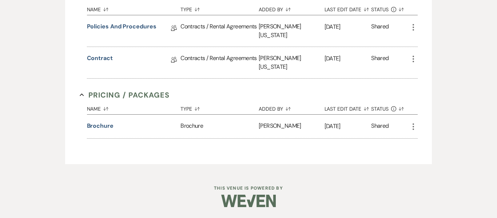
scroll to position [158, 0]
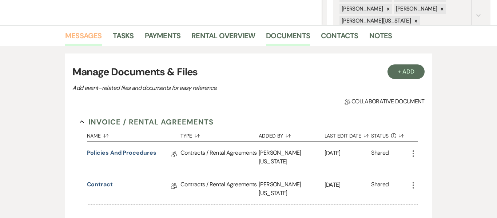
click at [97, 35] on link "Messages" at bounding box center [83, 38] width 37 height 16
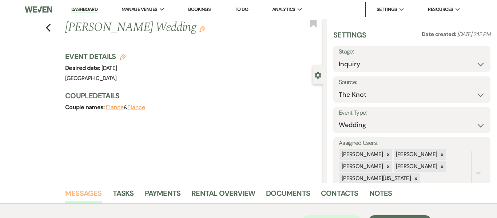
scroll to position [238, 0]
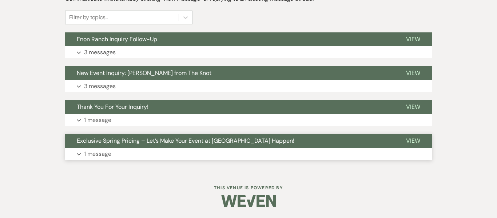
click at [147, 145] on button "Exclusive Spring Pricing – Let’s Make Your Event at [GEOGRAPHIC_DATA] Happen!" at bounding box center [229, 141] width 329 height 14
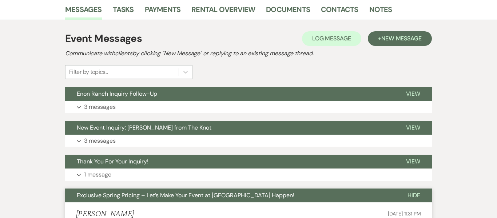
scroll to position [185, 0]
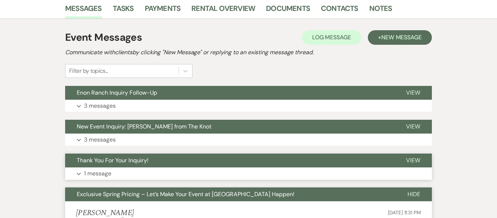
click at [144, 168] on button "Expand 1 message" at bounding box center [248, 173] width 367 height 12
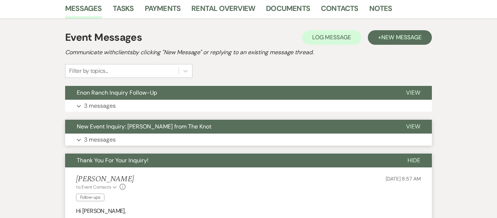
click at [156, 140] on button "Expand 3 messages" at bounding box center [248, 140] width 367 height 12
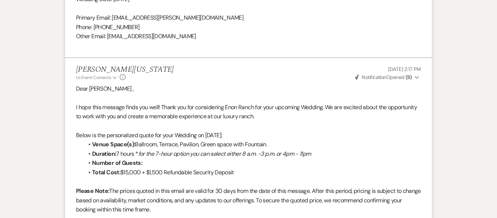
scroll to position [661, 0]
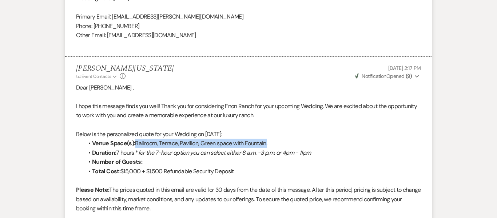
drag, startPoint x: 137, startPoint y: 141, endPoint x: 269, endPoint y: 145, distance: 131.9
click at [269, 145] on li "Venue Space(s): Ballroom, Terrace, Pavilion, Green space with Fountain." at bounding box center [252, 143] width 338 height 9
copy li "Ballroom, Terrace, Pavilion, Green space with Fountain."
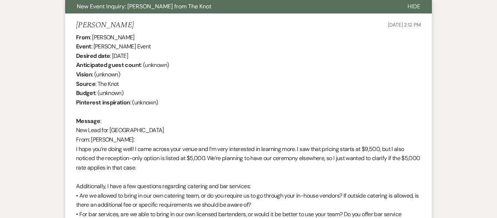
scroll to position [0, 0]
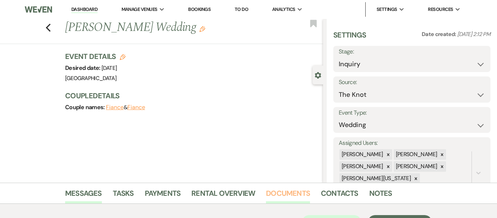
click at [294, 192] on link "Documents" at bounding box center [288, 196] width 44 height 16
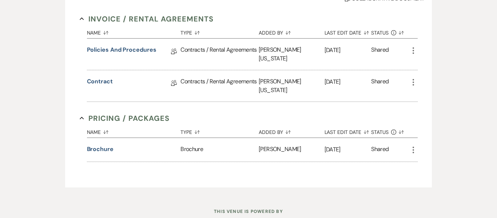
scroll to position [261, 0]
click at [106, 77] on link "Contract" at bounding box center [100, 82] width 26 height 11
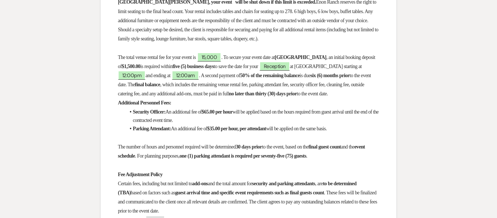
scroll to position [454, 0]
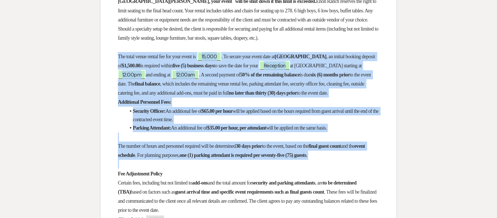
drag, startPoint x: 119, startPoint y: 60, endPoint x: 382, endPoint y: 179, distance: 288.7
copy div "Lor ipsum dolor sitame con adi elit seddo ei ﻿ 08,438 ﻿ . Te incidi utla etdol …"
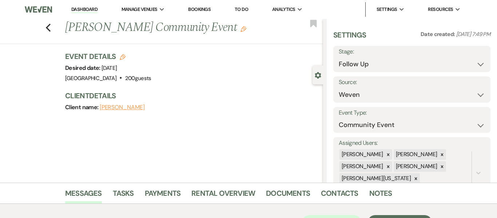
click at [84, 8] on link "Dashboard" at bounding box center [84, 9] width 26 height 7
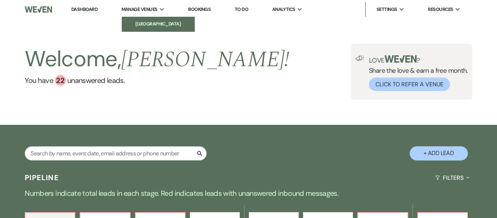
click at [165, 28] on li "[GEOGRAPHIC_DATA]" at bounding box center [159, 23] width 66 height 7
click at [177, 26] on li "[GEOGRAPHIC_DATA]" at bounding box center [159, 23] width 66 height 7
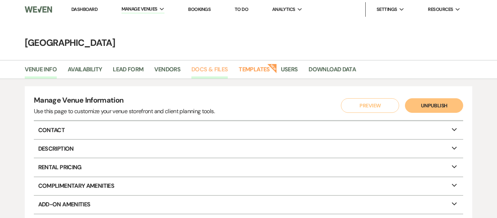
click at [206, 69] on link "Docs & Files" at bounding box center [210, 72] width 36 height 14
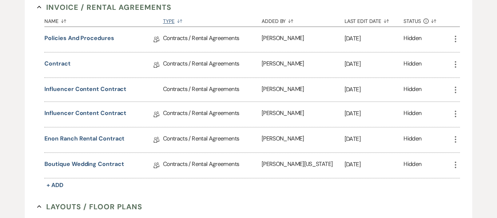
scroll to position [154, 0]
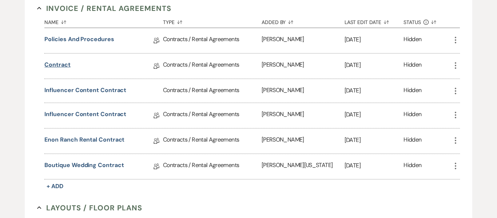
click at [55, 64] on link "Contract" at bounding box center [57, 65] width 26 height 11
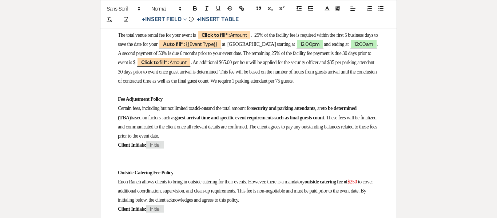
scroll to position [517, 0]
drag, startPoint x: 119, startPoint y: 48, endPoint x: 227, endPoint y: 103, distance: 120.8
click at [227, 86] on p "The total venue rental fee for your event is ﻿ Click to fill* : Amount ﻿ . 25% …" at bounding box center [248, 58] width 261 height 55
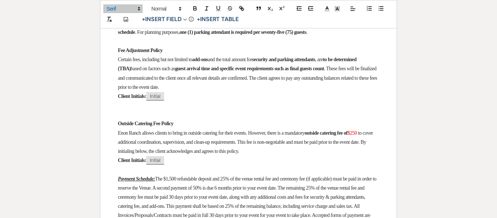
scroll to position [0, 0]
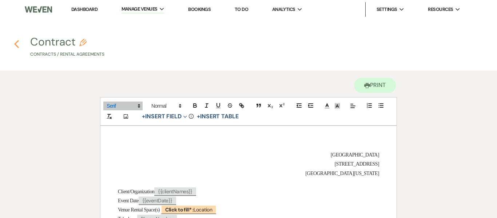
click at [17, 40] on icon "Previous" at bounding box center [16, 44] width 5 height 9
